Goal: Task Accomplishment & Management: Manage account settings

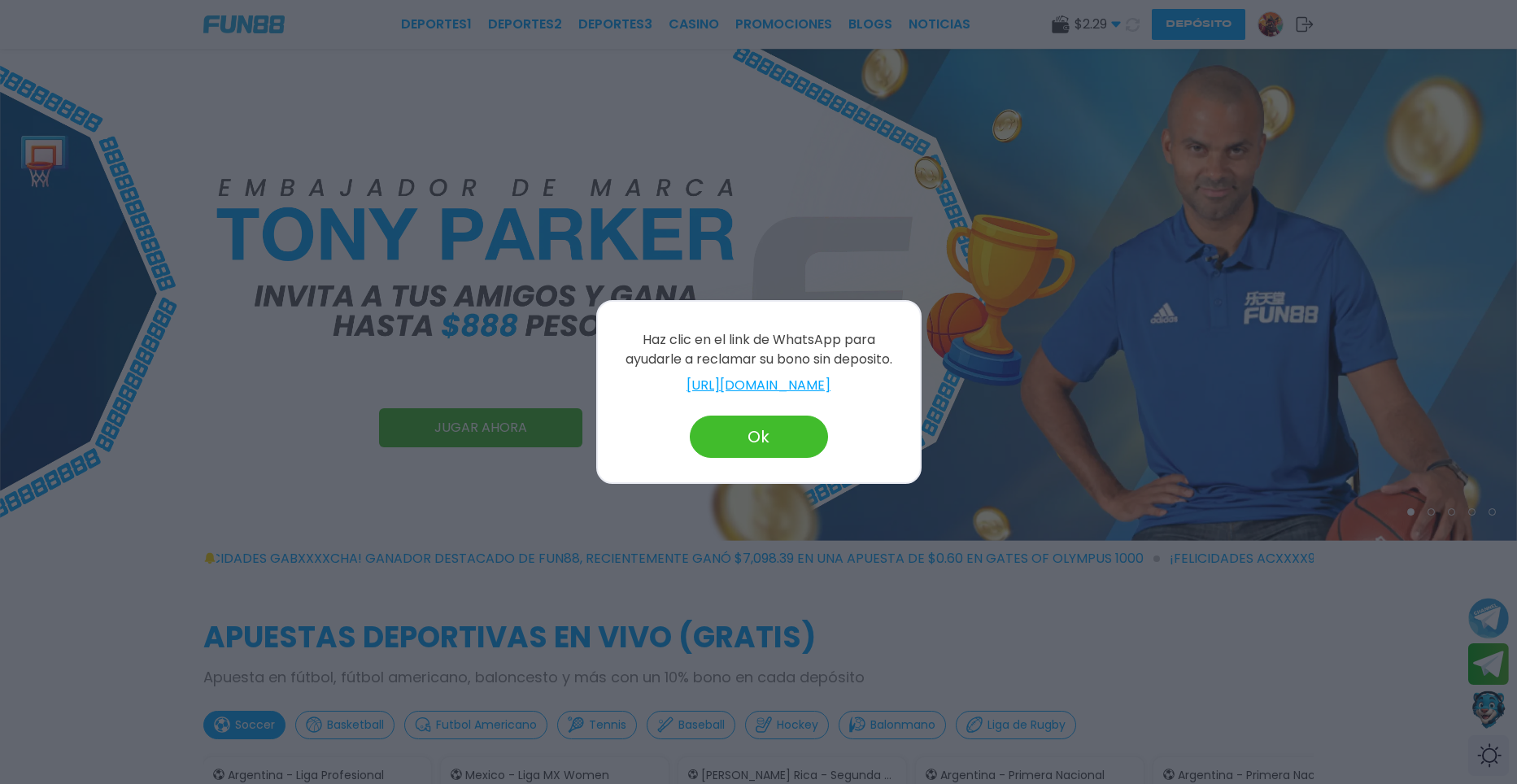
click at [773, 428] on button "Ok" at bounding box center [759, 436] width 138 height 43
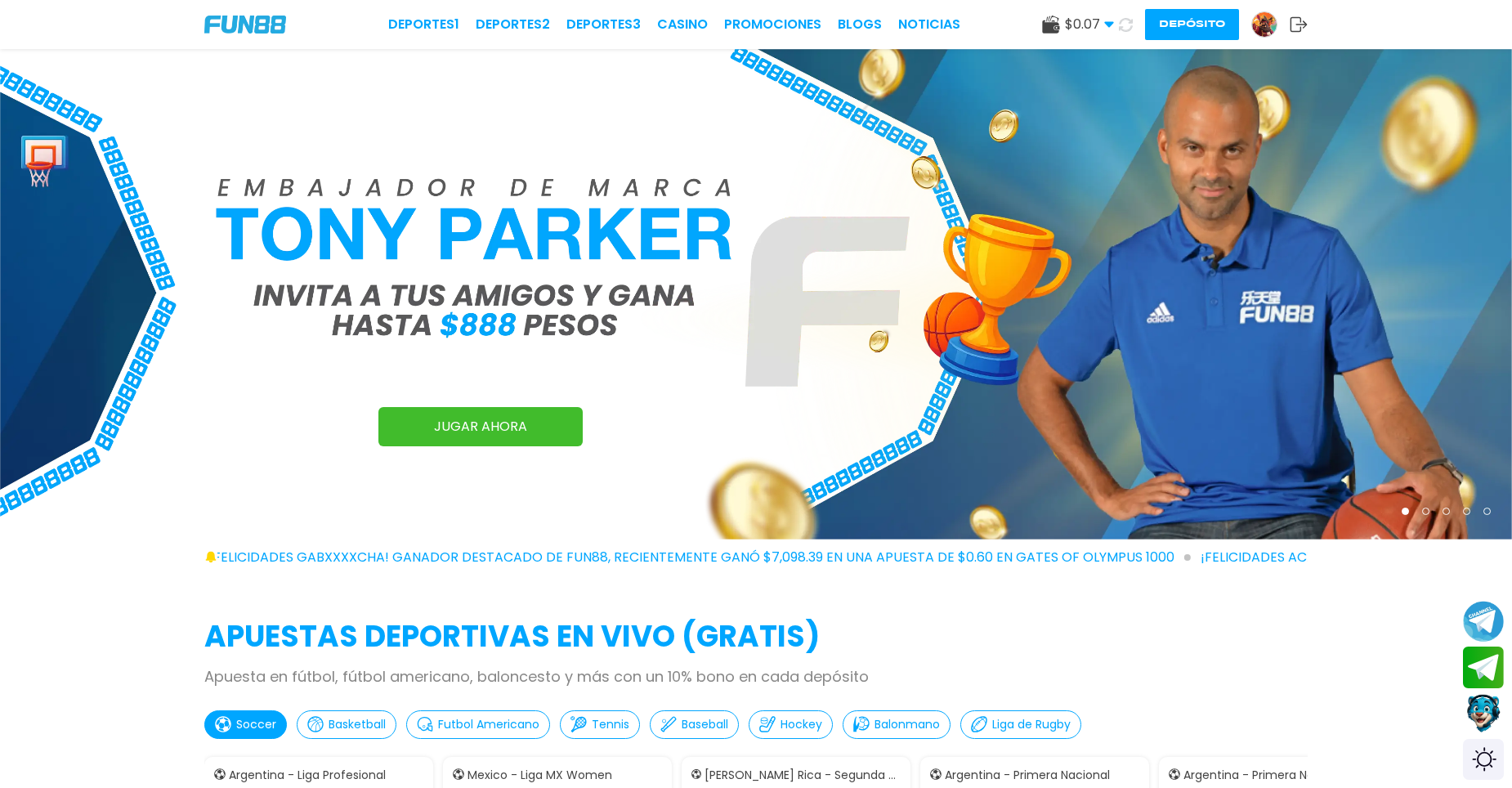
click at [1421, 526] on img at bounding box center [756, 294] width 1512 height 490
click at [1433, 561] on link "¡FELICIDADES gabxxxxcha! GANADOR DESTACADO DE FUN88, RECIENTEMENTE GANÓ $7,098.…" at bounding box center [756, 557] width 1512 height 36
click at [1433, 562] on link "¡FELICIDADES gabxxxxcha! GANADOR DESTACADO DE FUN88, RECIENTEMENTE GANÓ $7,098.…" at bounding box center [756, 557] width 1512 height 36
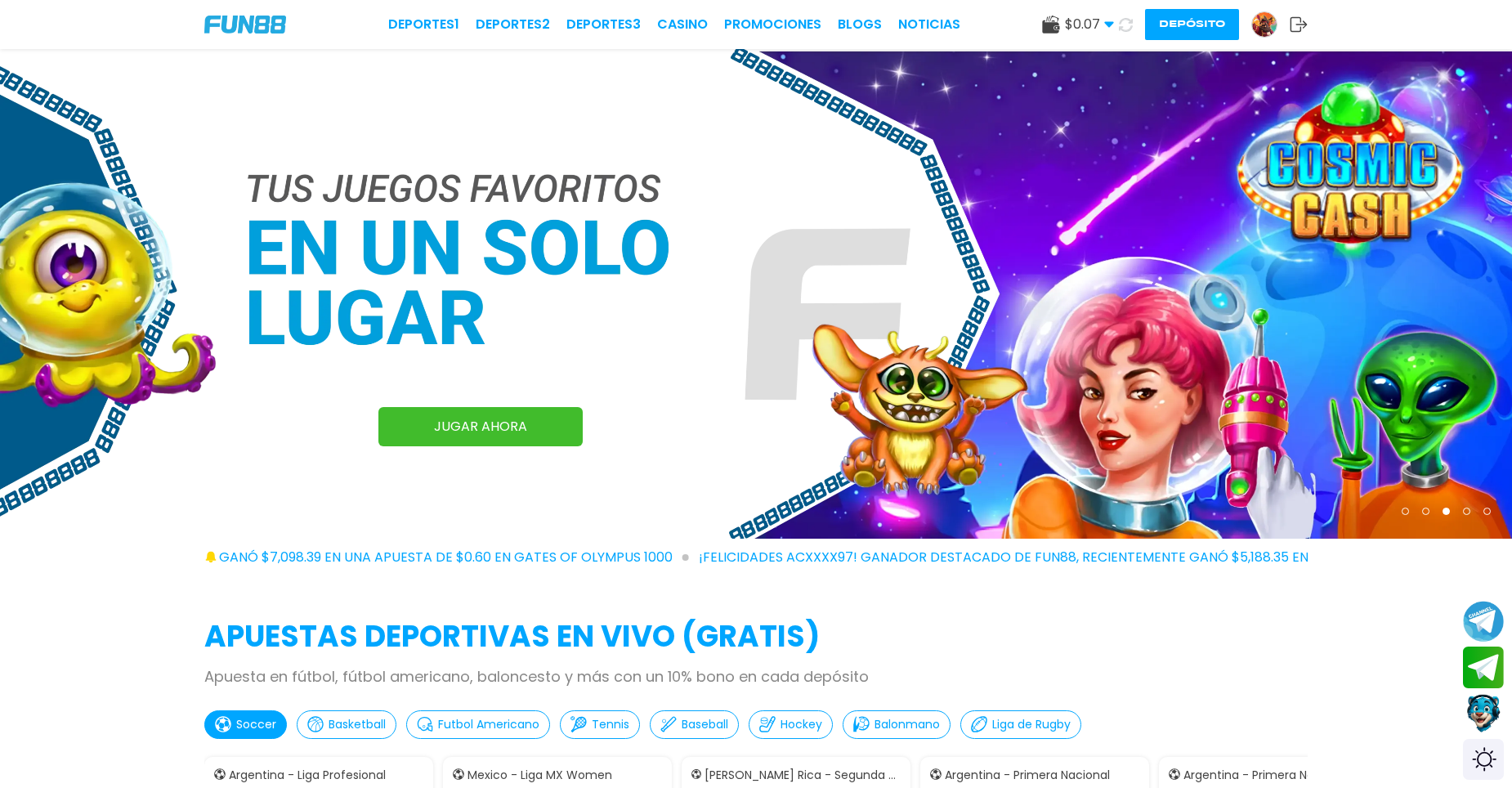
click at [1119, 25] on icon at bounding box center [1126, 25] width 20 height 20
click at [1121, 25] on icon at bounding box center [1126, 25] width 20 height 20
click at [1121, 25] on icon at bounding box center [1126, 25] width 20 height 20
click at [1123, 24] on icon at bounding box center [1126, 25] width 19 height 19
click at [1125, 23] on icon at bounding box center [1126, 25] width 16 height 16
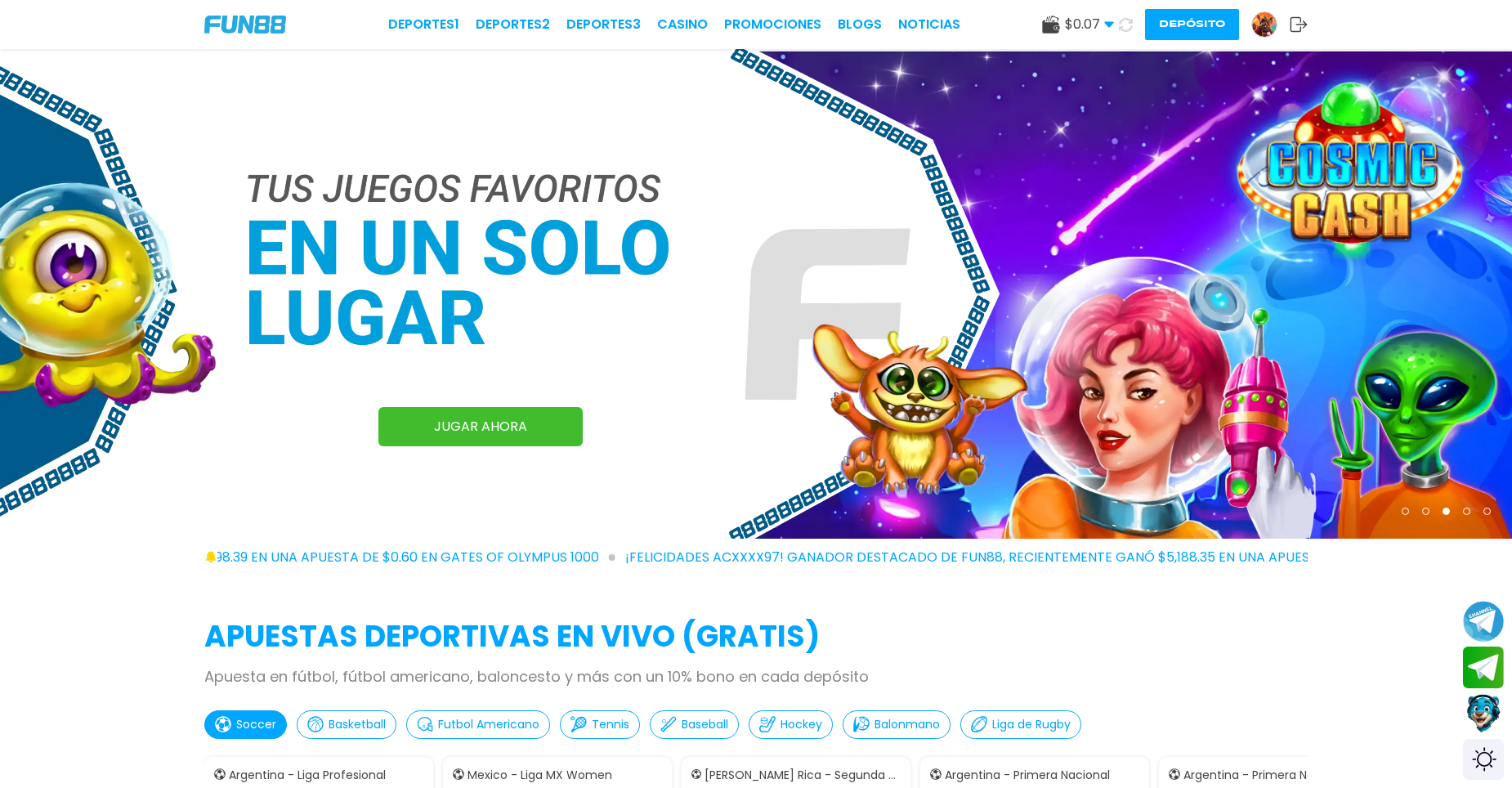
click at [1125, 23] on icon at bounding box center [1126, 25] width 16 height 16
click at [1125, 23] on icon at bounding box center [1126, 25] width 18 height 18
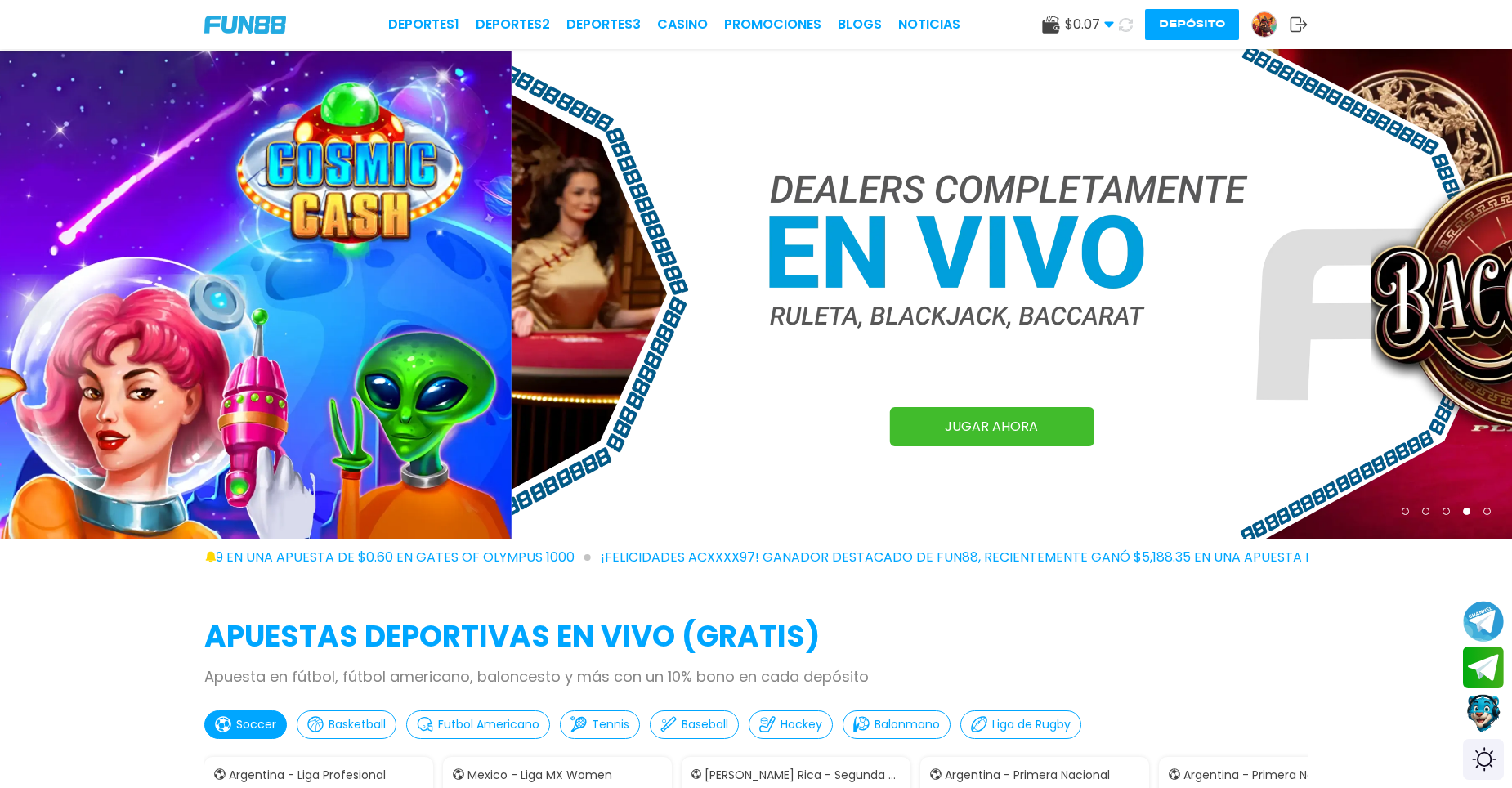
click at [1125, 23] on icon at bounding box center [1126, 24] width 17 height 17
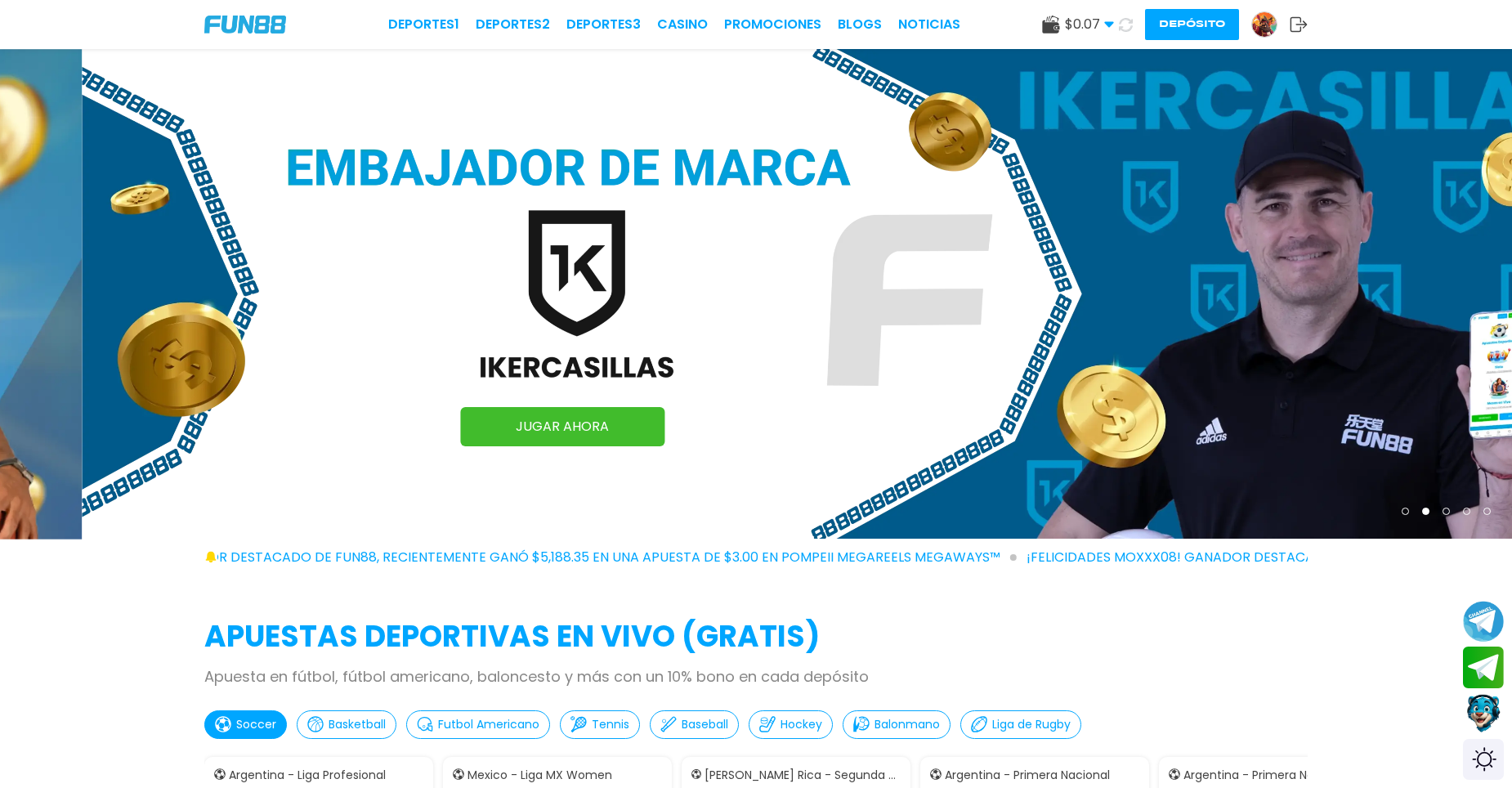
click at [1267, 22] on img at bounding box center [1264, 24] width 25 height 25
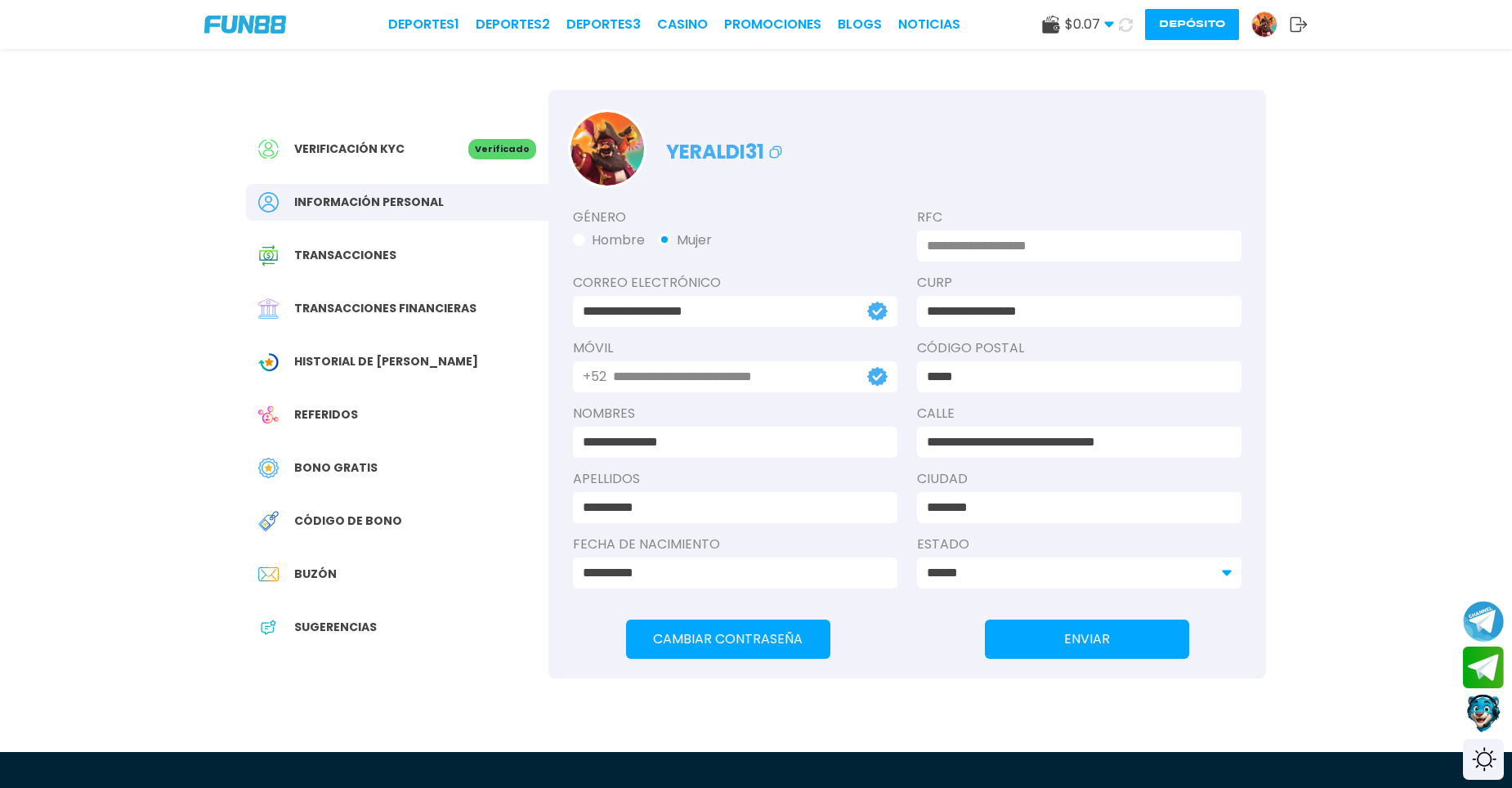
click at [1080, 236] on input at bounding box center [1075, 246] width 295 height 20
click at [1368, 349] on div "**********" at bounding box center [756, 351] width 1512 height 702
click at [345, 472] on span "Bono Gratis" at bounding box center [335, 467] width 83 height 17
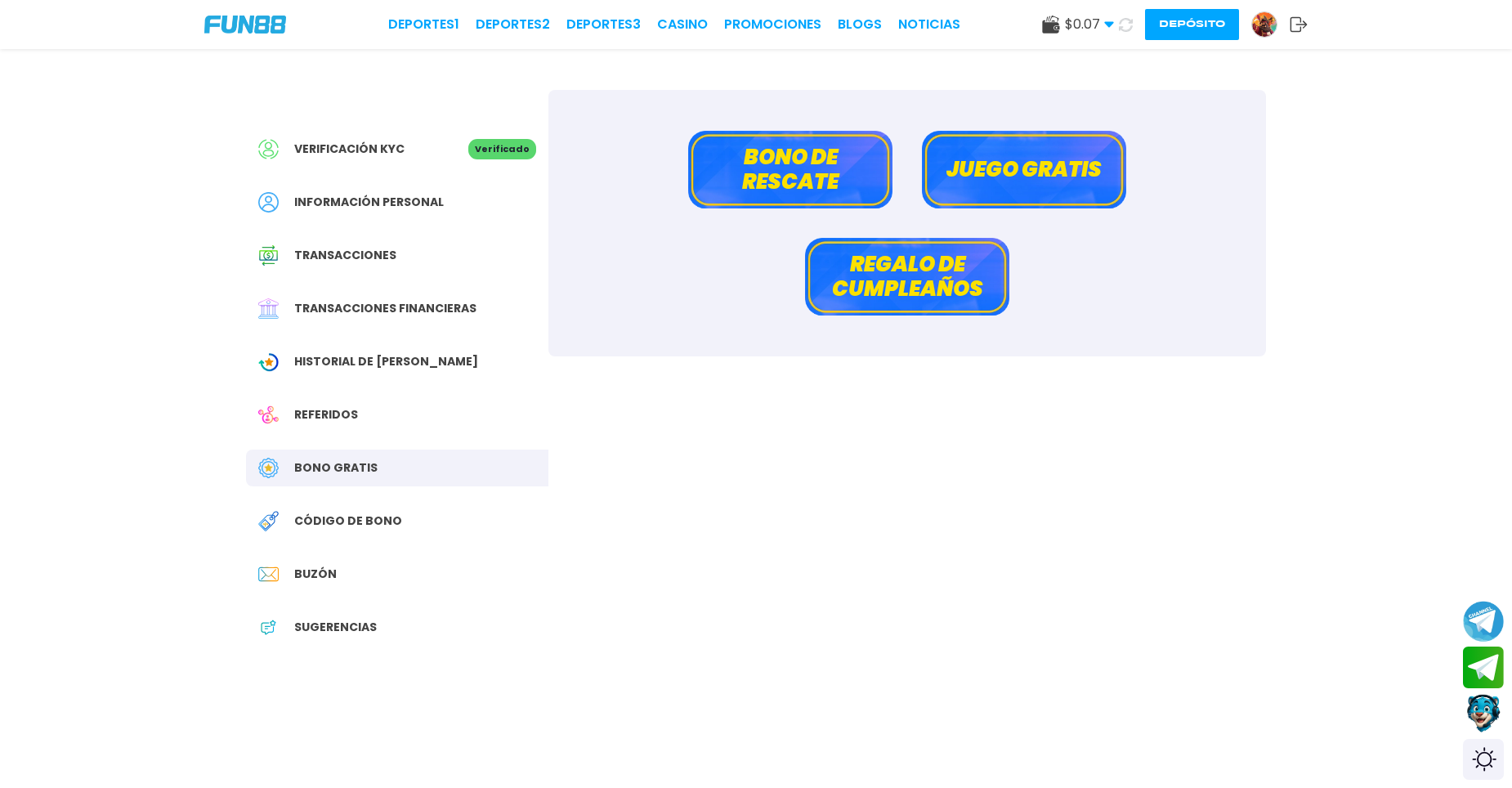
click at [439, 353] on div "Historial de [PERSON_NAME]" at bounding box center [397, 362] width 303 height 36
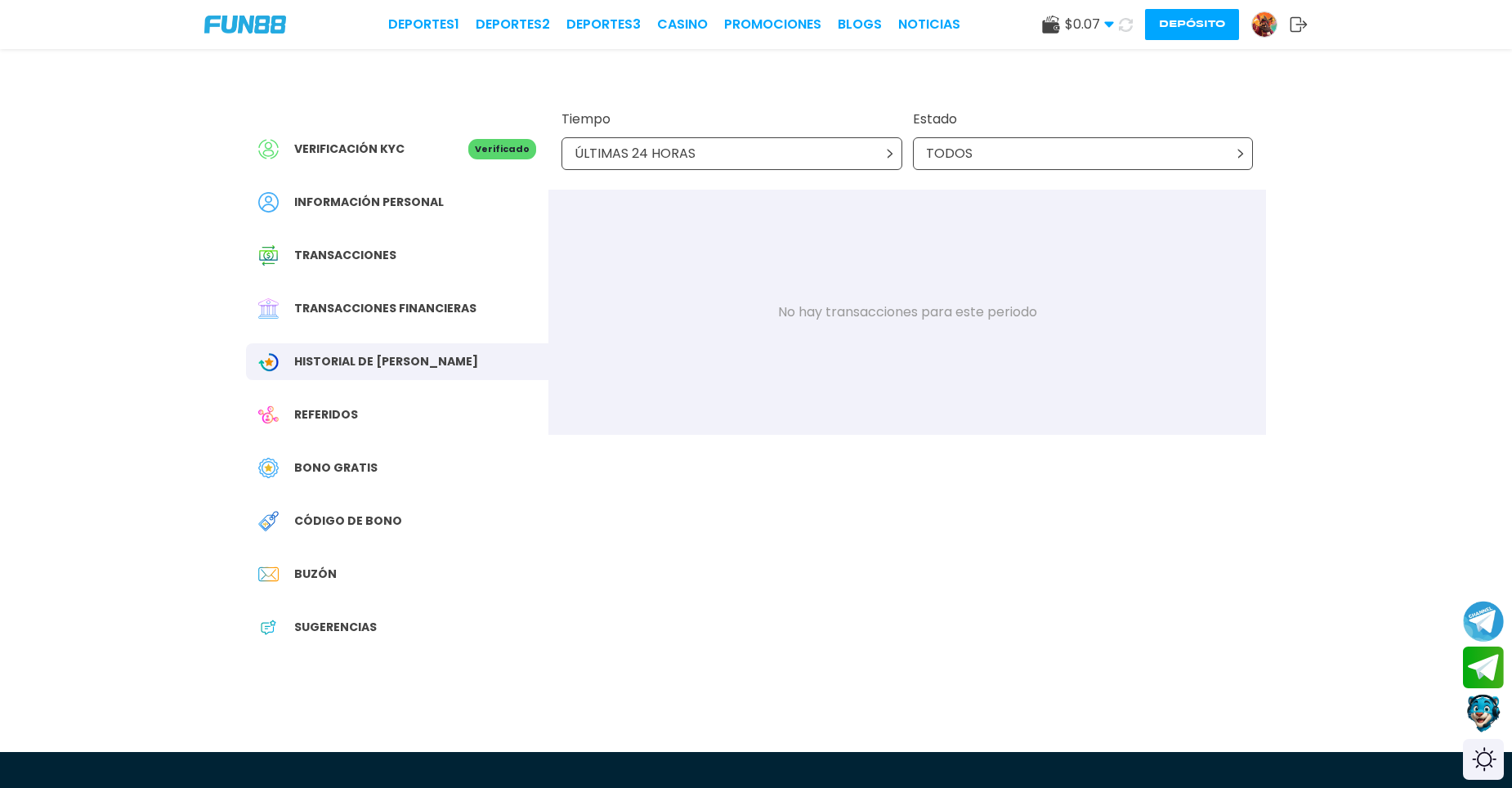
click at [988, 156] on div "TODOS" at bounding box center [1084, 154] width 341 height 33
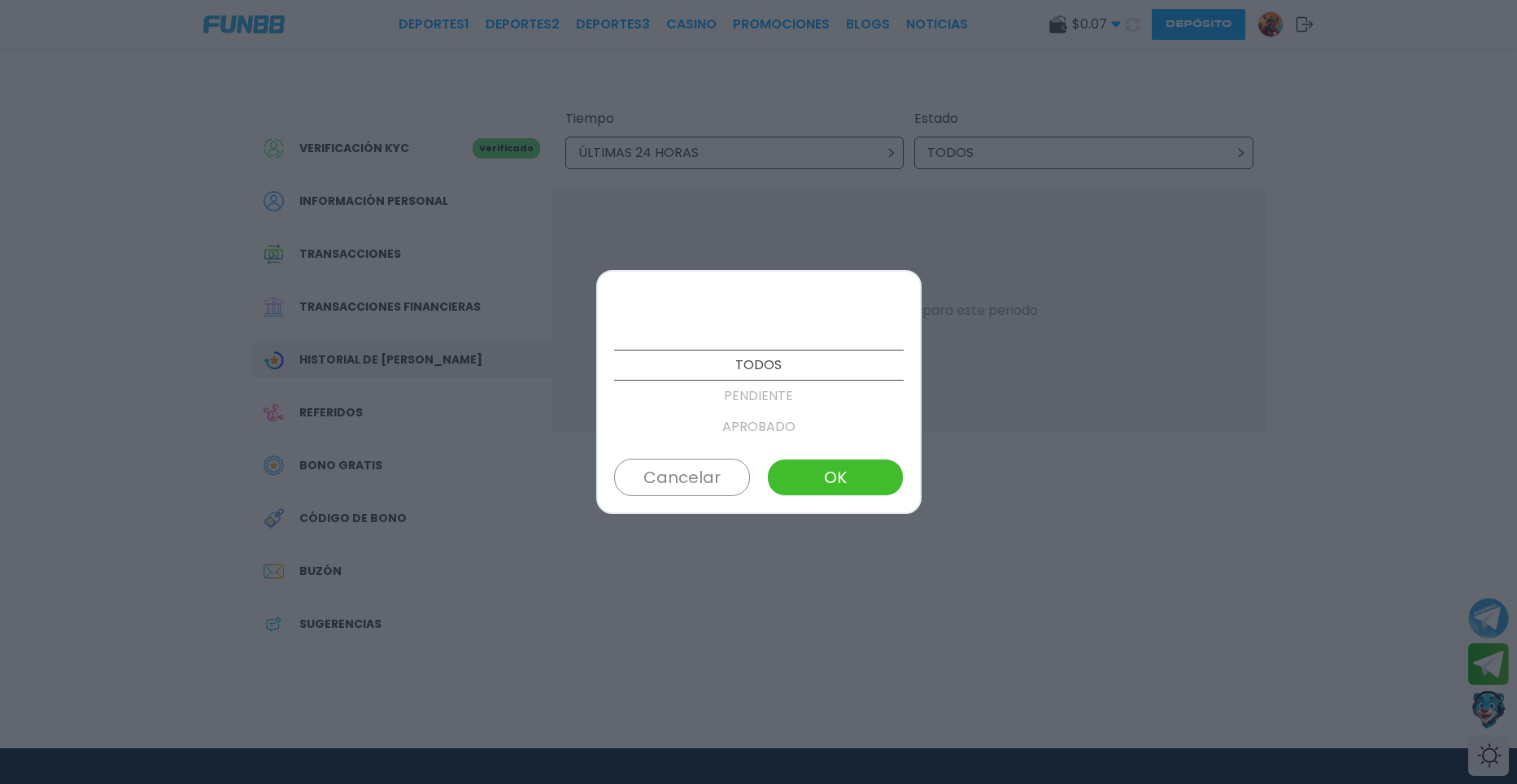
click at [762, 389] on p "PENDIENTE" at bounding box center [758, 396] width 289 height 31
click at [825, 484] on button "OK" at bounding box center [835, 477] width 136 height 37
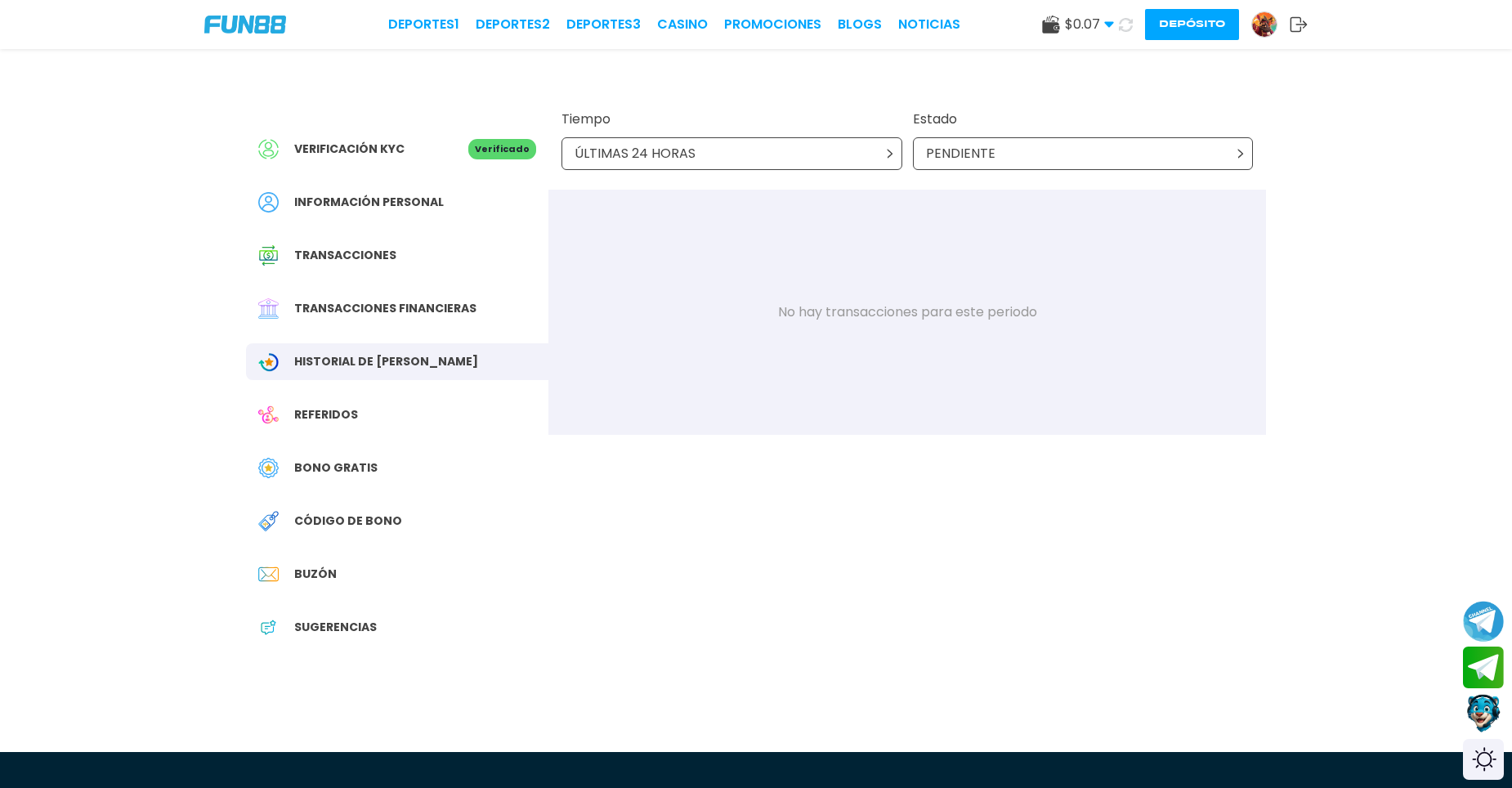
click at [958, 145] on p "PENDIENTE" at bounding box center [961, 154] width 69 height 20
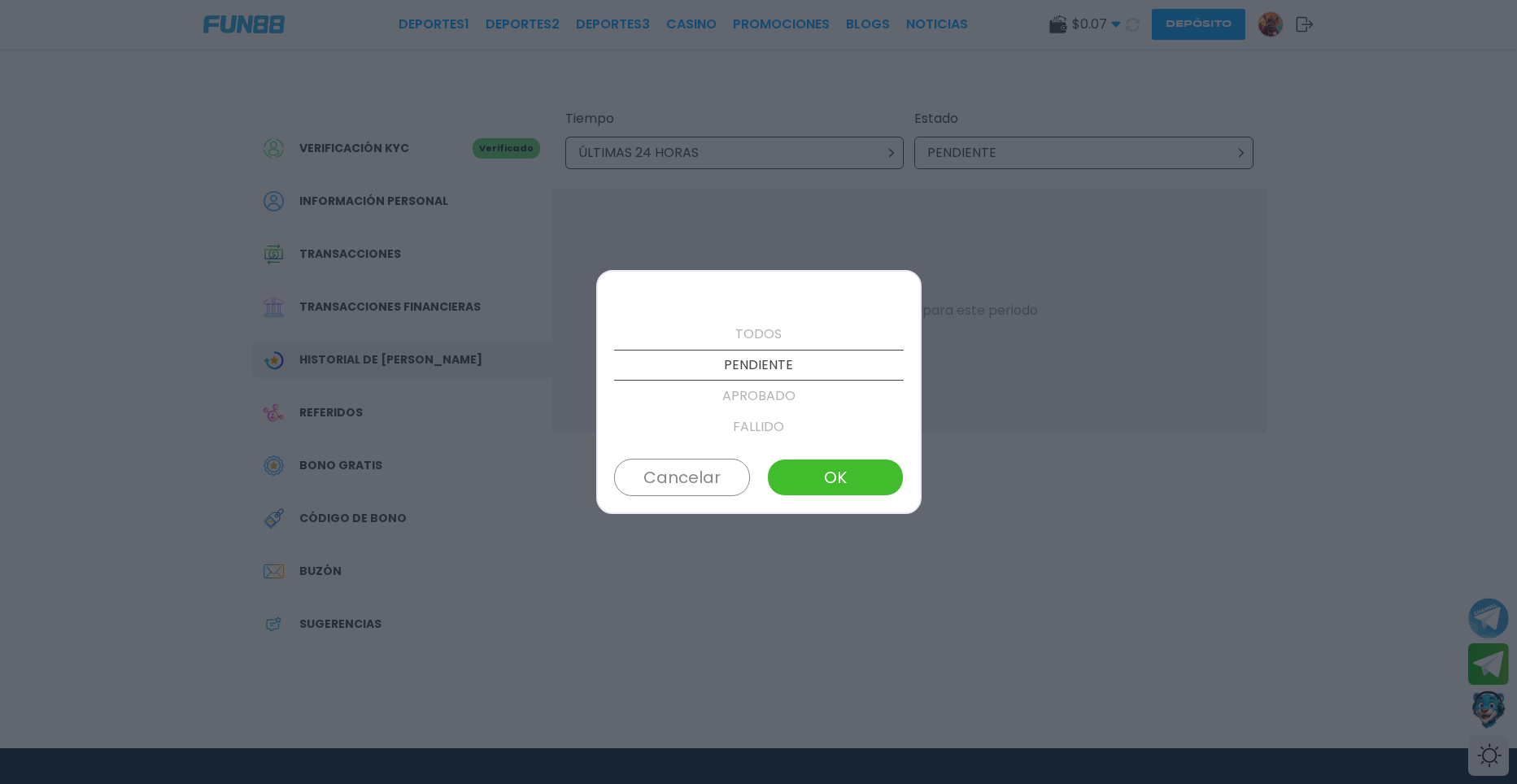
click at [723, 382] on p "APROBADO" at bounding box center [758, 396] width 289 height 31
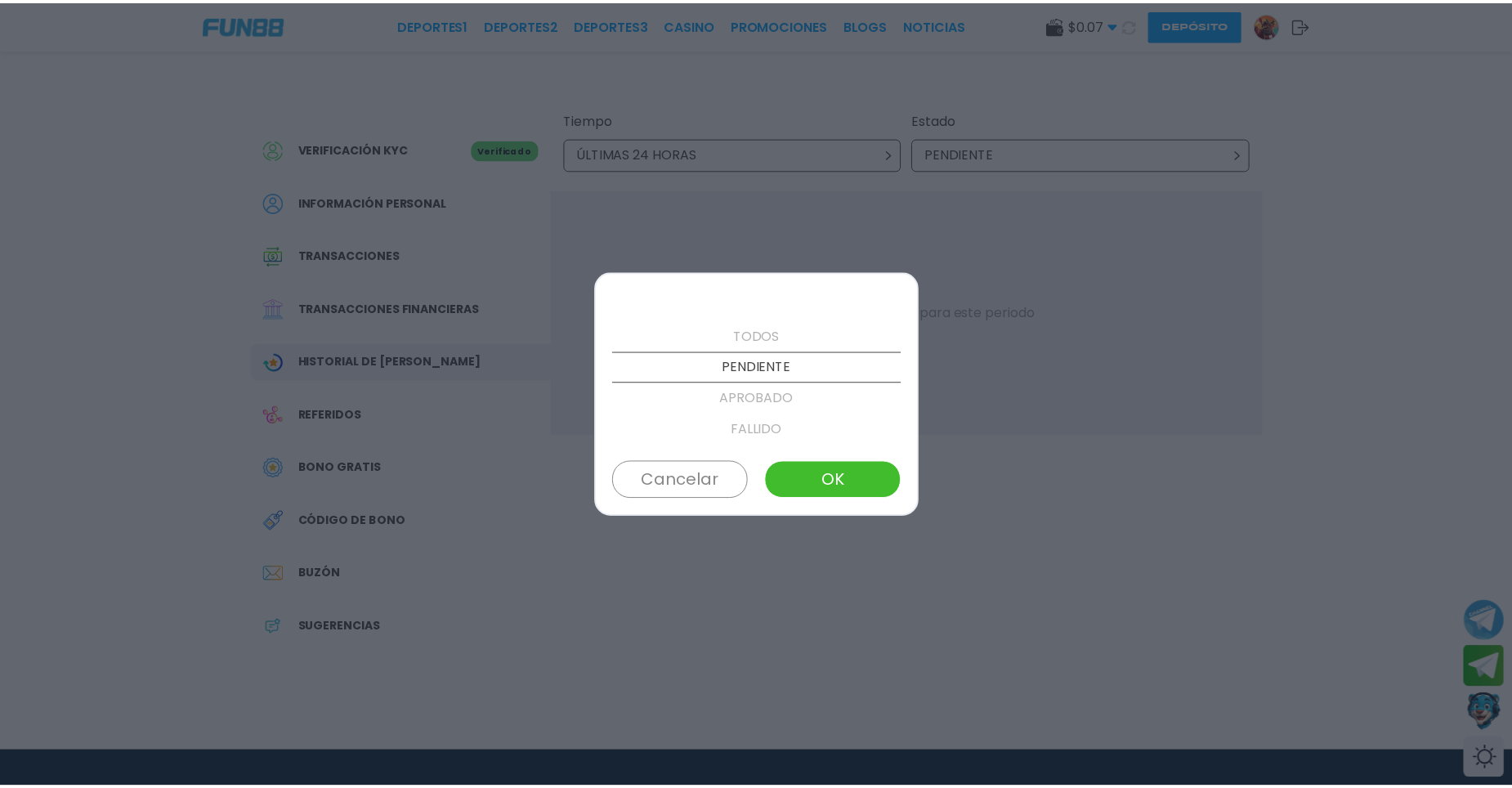
scroll to position [62, 0]
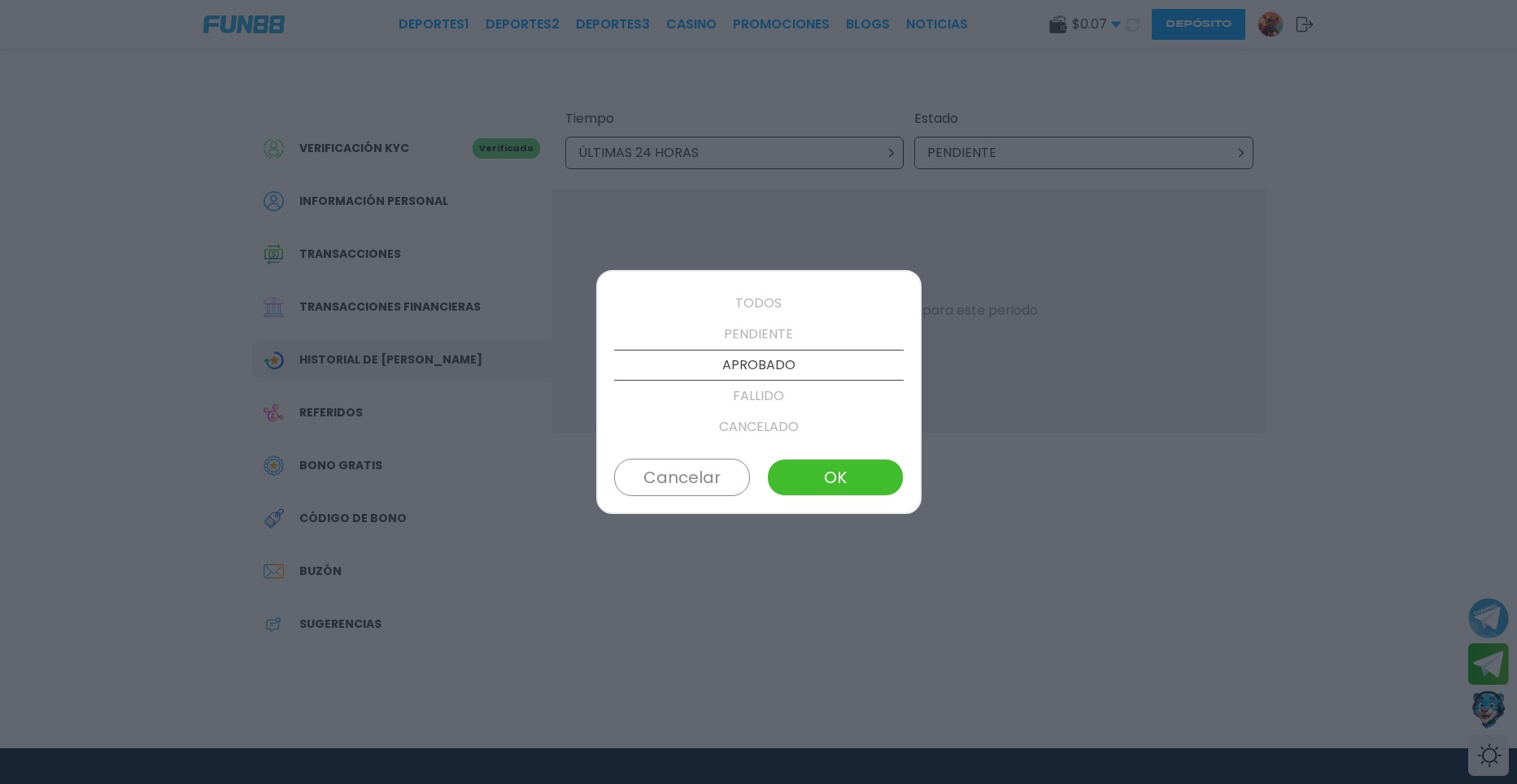
click at [847, 479] on button "OK" at bounding box center [835, 477] width 136 height 37
